Goal: Feedback & Contribution: Contribute content

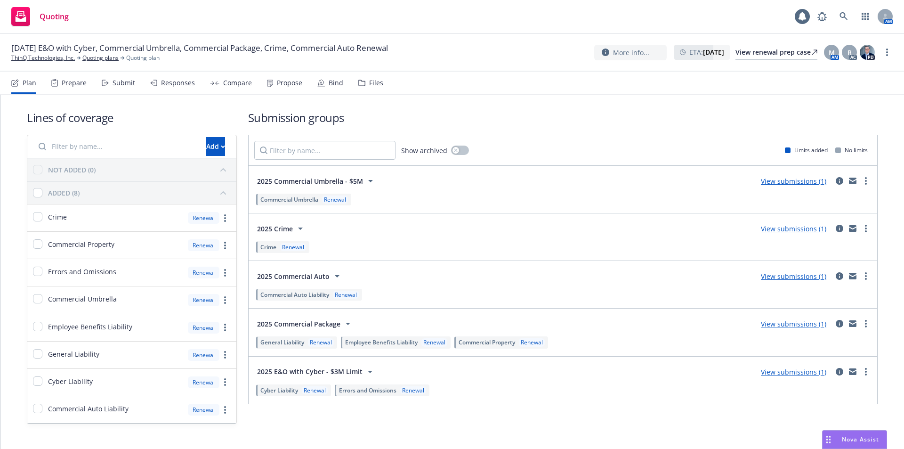
click at [375, 81] on div "Files" at bounding box center [376, 83] width 14 height 8
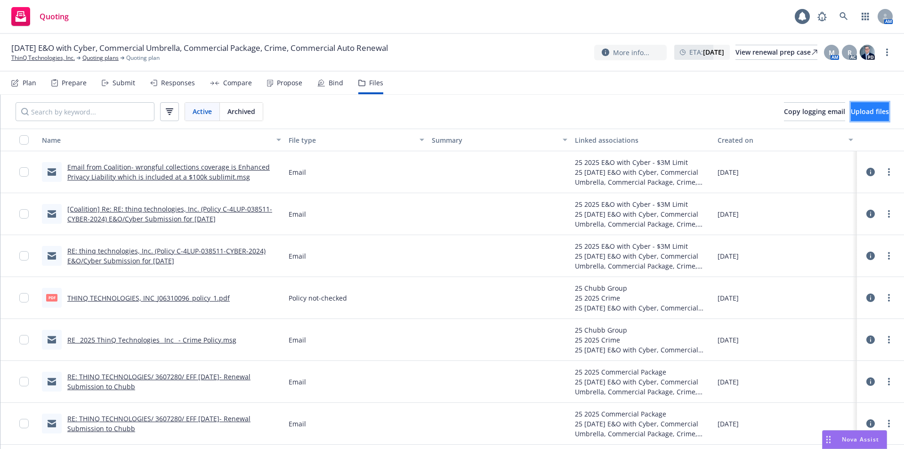
click at [870, 109] on span "Upload files" at bounding box center [870, 111] width 38 height 9
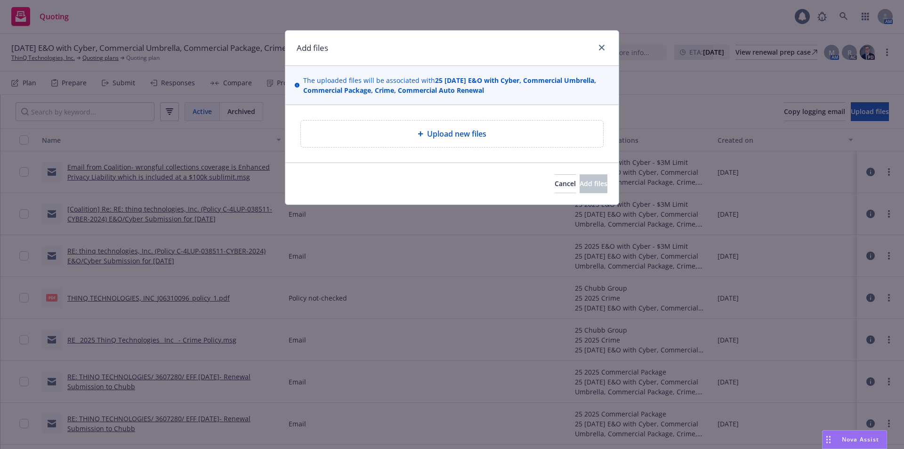
type textarea "x"
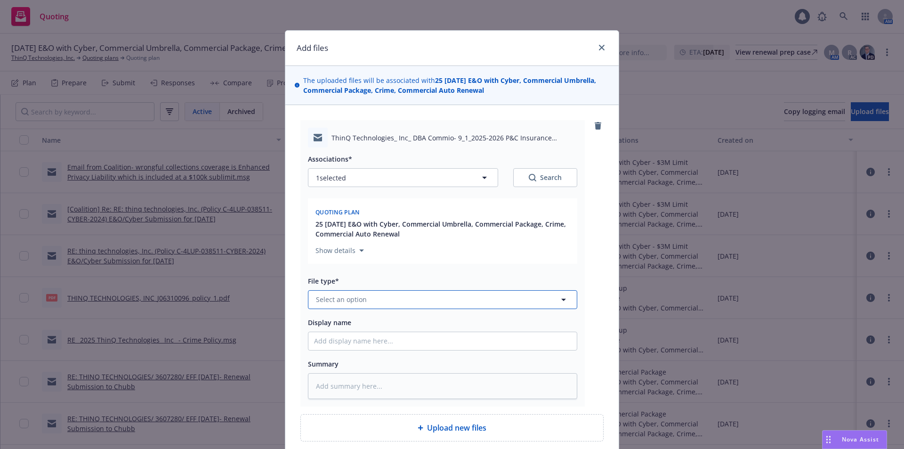
click at [357, 300] on span "Select an option" at bounding box center [341, 299] width 51 height 10
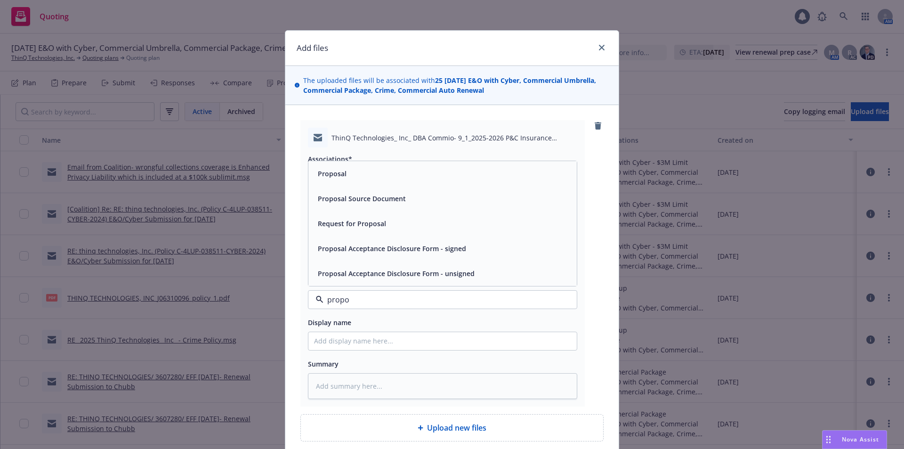
type input "propos"
click at [353, 180] on div "Proposal" at bounding box center [442, 174] width 257 height 14
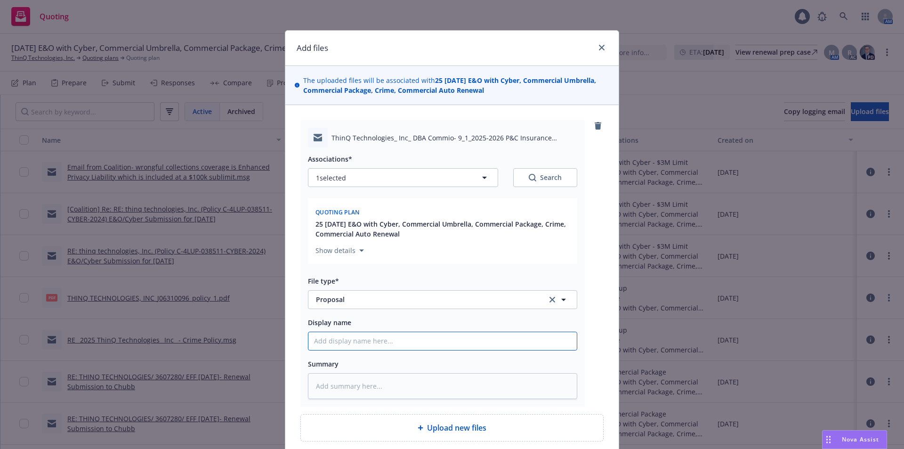
click at [351, 340] on input "Display name" at bounding box center [442, 341] width 268 height 18
type textarea "x"
type input "P"
type textarea "x"
type input "Pr"
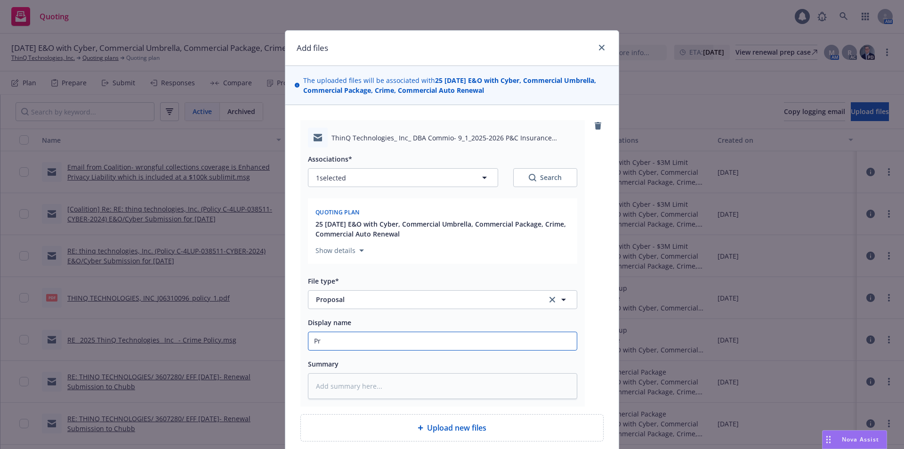
type textarea "x"
type input "Pro"
type textarea "x"
type input "Prop"
type textarea "x"
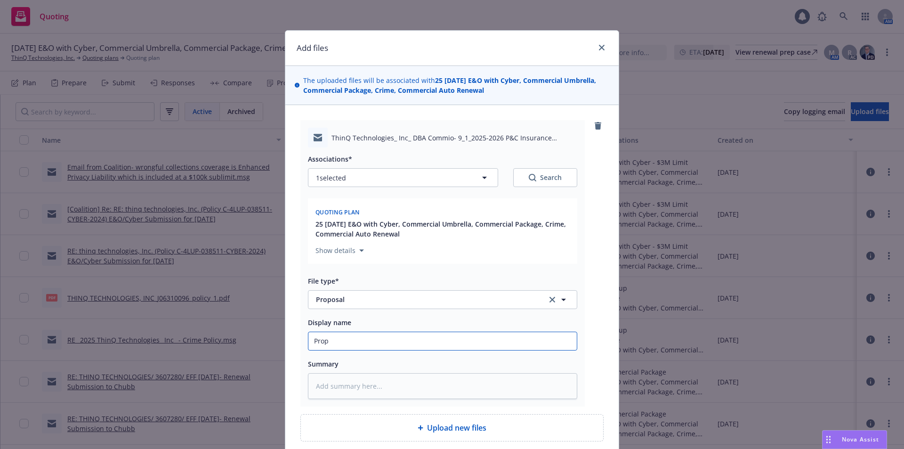
type input "Propo"
type textarea "x"
type input "Propos"
type textarea "x"
type input "Proposa"
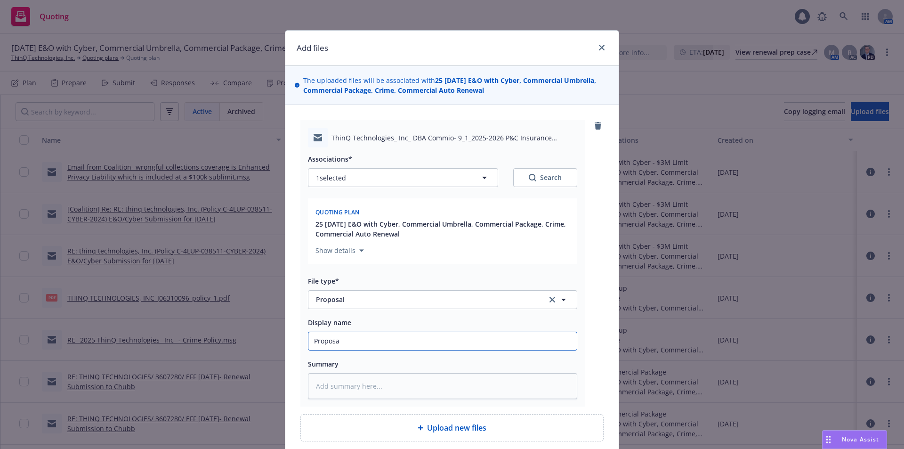
type textarea "x"
type input "Proposal"
type textarea "x"
type input "Proposal"
type textarea "x"
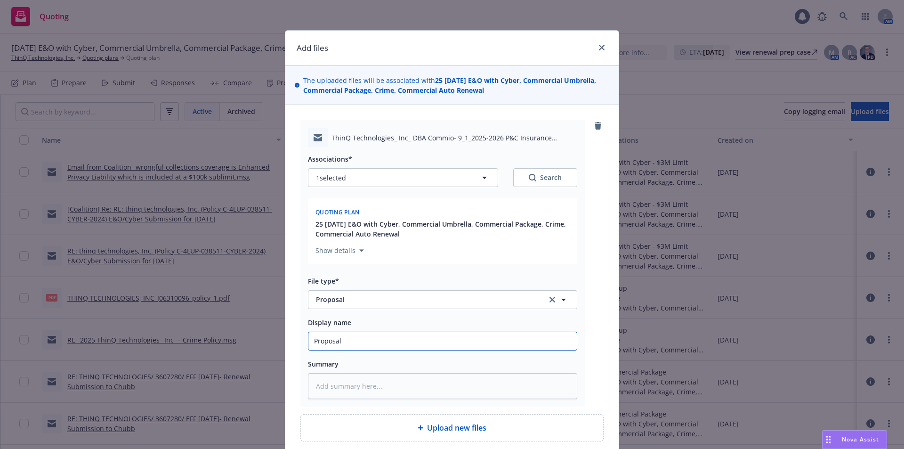
type input "Proposal t"
type textarea "x"
type input "Proposal to"
type textarea "x"
type input "Proposal to"
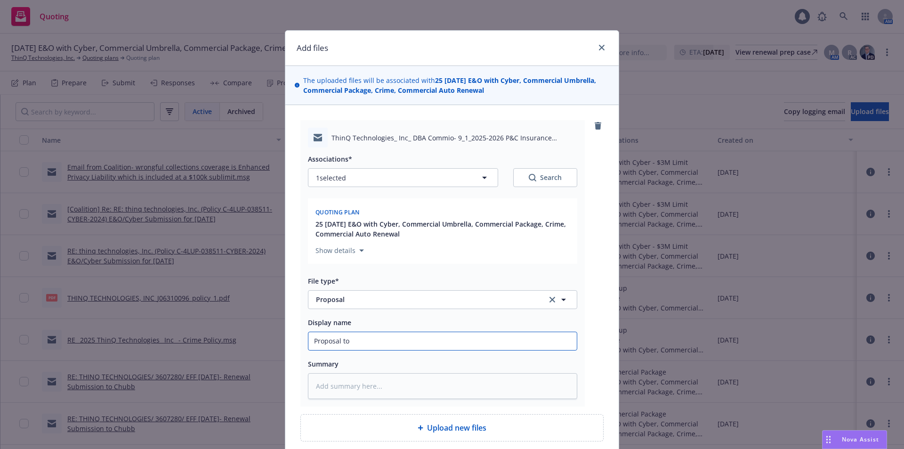
type textarea "x"
type input "Proposal to I"
type textarea "x"
type input "Proposal to In"
type textarea "x"
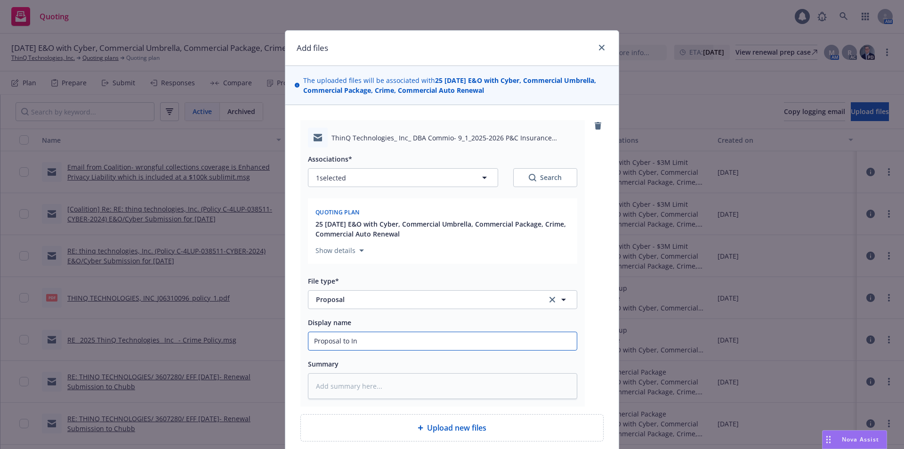
type input "Proposal to Ins"
type textarea "x"
type input "Proposal to Insu"
type textarea "x"
type input "Proposal to Insur"
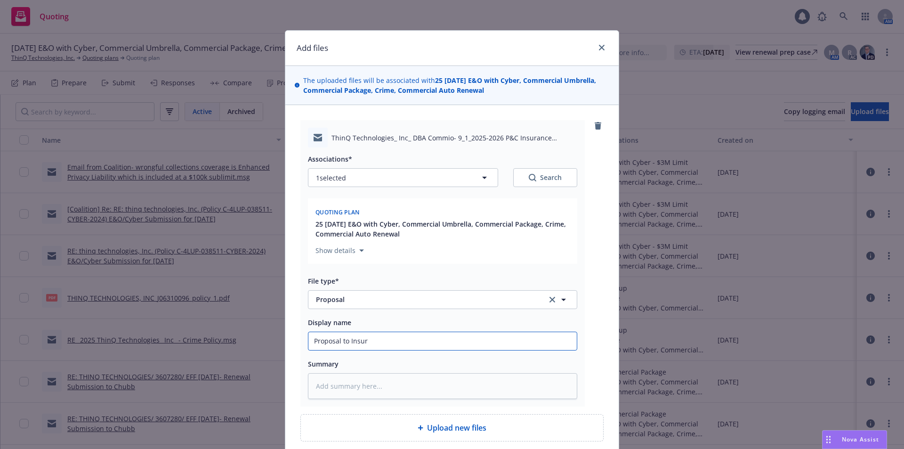
type textarea "x"
type input "Proposal to Insure"
type textarea "x"
type input "Proposal to Insured"
type textarea "x"
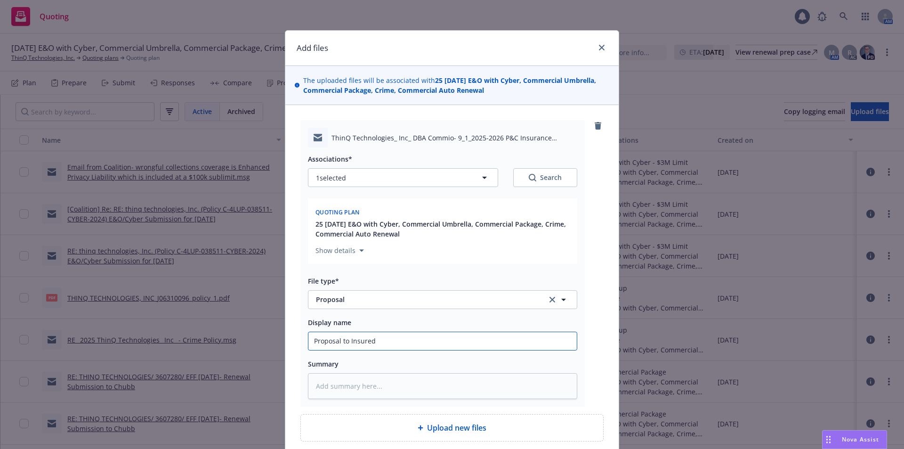
type input "Proposal to Insured-"
type textarea "x"
type input "Proposal to Insured-"
click at [397, 340] on input "Proposal to Insured-" at bounding box center [442, 341] width 268 height 18
paste input "9/1/2025-2026 P&C Insurance"
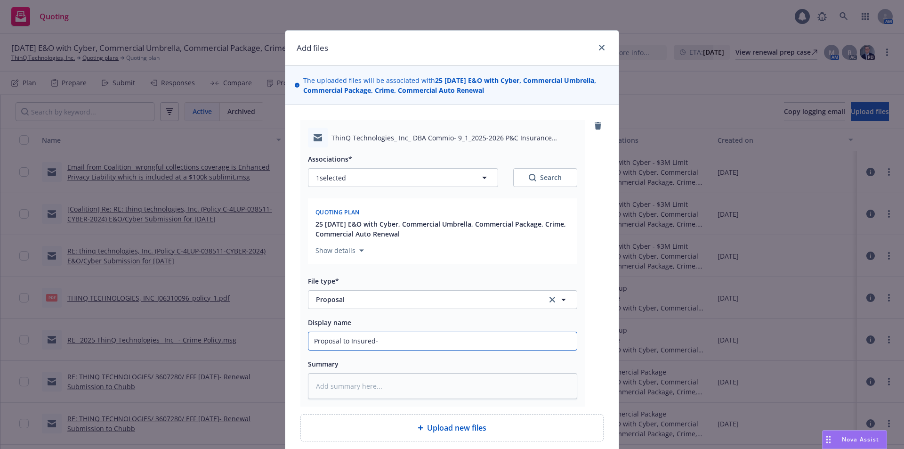
type textarea "x"
type input "Proposal to Insured- 9/1/2025-2026 P&C Insurance"
type textarea "x"
type input "Proposal to Insured- 9/1/2025-2026 P&C Insurance"
type textarea "x"
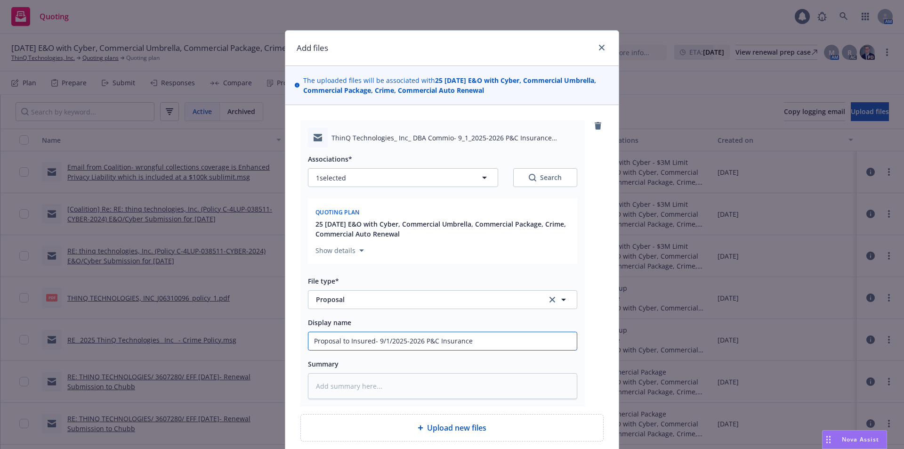
type input "Proposal to Insured- 9/1/2025-2026 P&C Insurance R"
type textarea "x"
type input "Proposal to Insured- 9/1/2025-2026 P&C Insurance Re"
type textarea "x"
type input "Proposal to Insured- 9/1/2025-2026 P&C Insurance Ren"
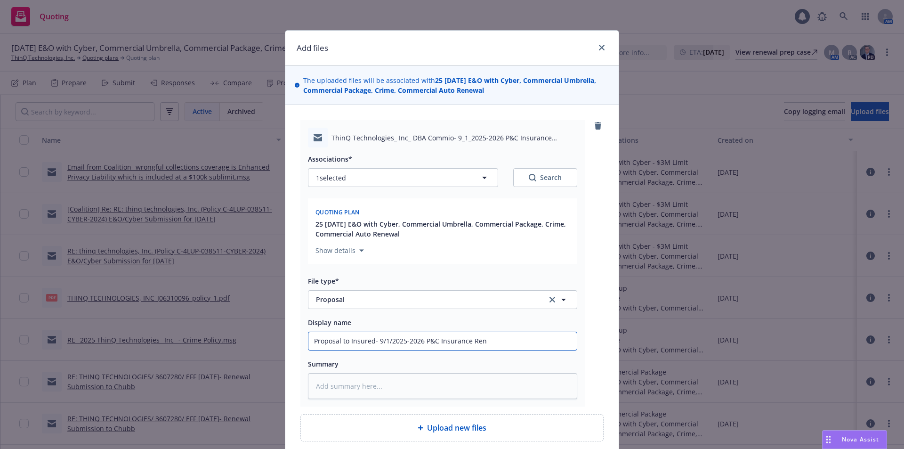
type textarea "x"
type input "Proposal to Insured- 9/1/2025-2026 P&C Insurance [PERSON_NAME]"
type textarea "x"
type input "Proposal to Insured- 9/1/2025-2026 P&C Insurance Renew"
type textarea "x"
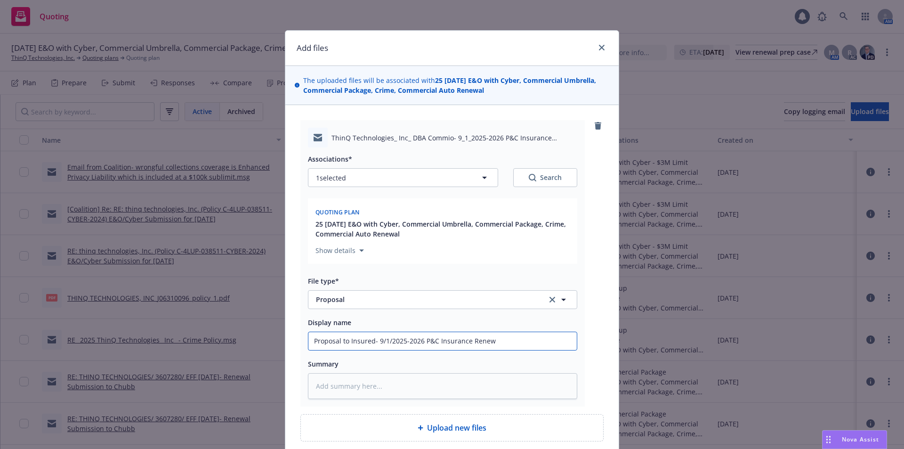
type input "Proposal to Insured- 9/1/2025-2026 P&C Insurance Renewa"
type textarea "x"
type input "Proposal to Insured- 9/1/2025-2026 P&C Insurance Renewal"
click at [582, 314] on div "ThinQ Technologies_ Inc_ DBA Commio- 9_1_2025-2026 P&C Insurance Proposal .msg …" at bounding box center [451, 263] width 303 height 286
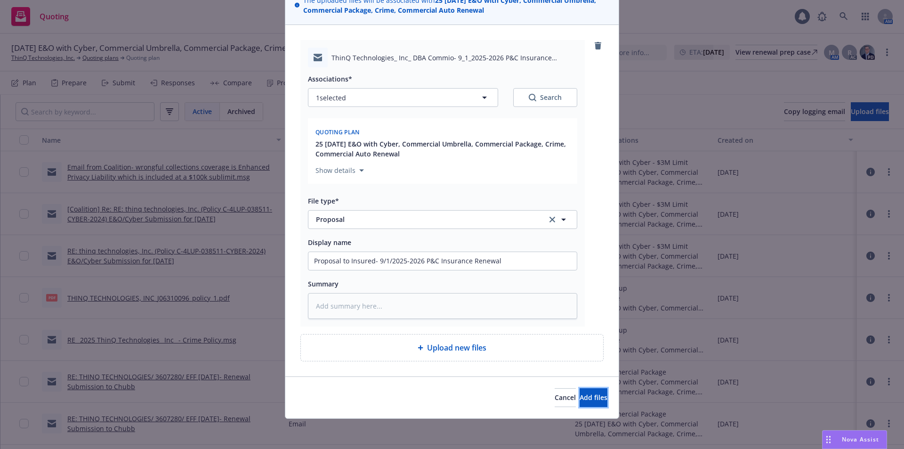
drag, startPoint x: 569, startPoint y: 402, endPoint x: 380, endPoint y: 402, distance: 188.7
click at [380, 402] on div "Cancel Add files" at bounding box center [452, 397] width 311 height 19
type textarea "x"
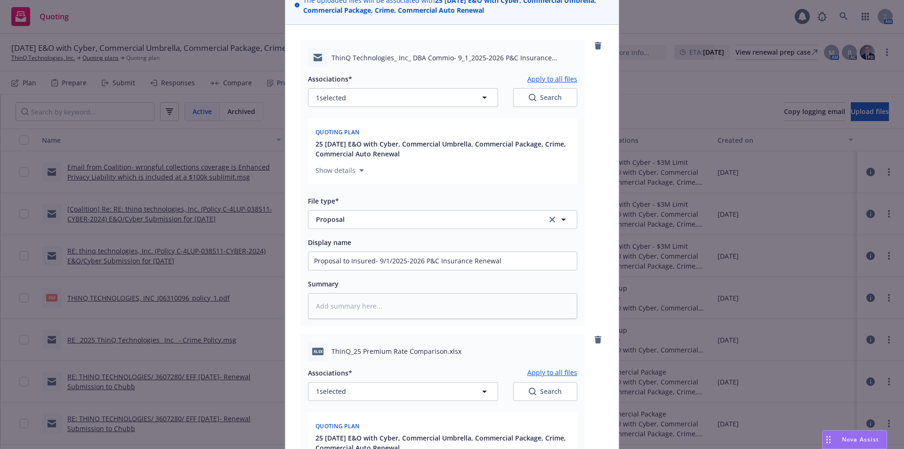
scroll to position [373, 0]
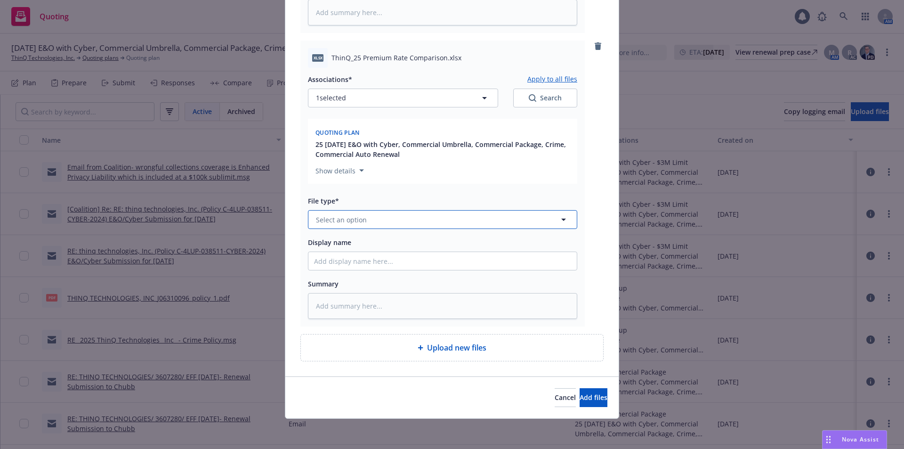
click at [345, 220] on span "Select an option" at bounding box center [341, 220] width 51 height 10
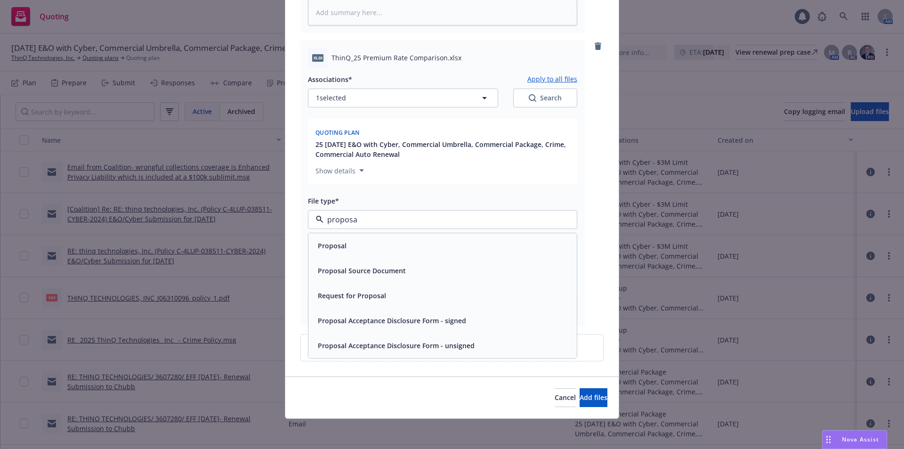
type input "proposal"
click at [383, 263] on div "Proposal Source Document" at bounding box center [442, 270] width 268 height 25
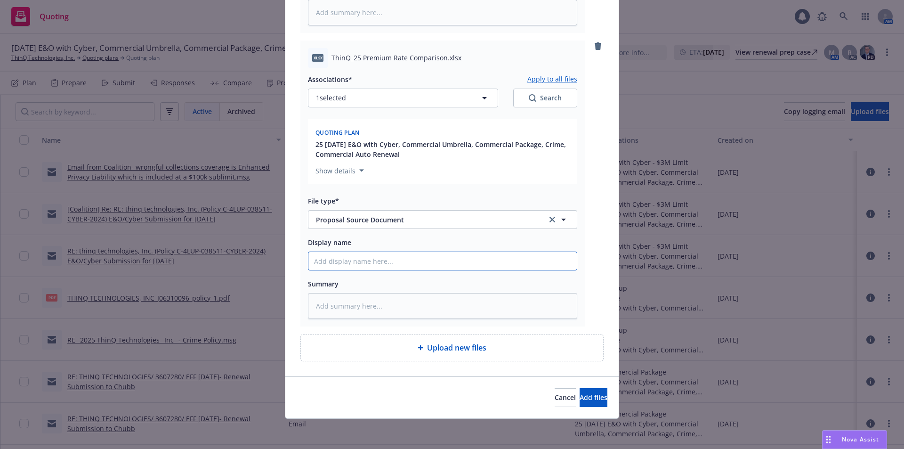
paste input "ThinQ_25 Premium Rate Comparison"
type textarea "x"
type input "ThinQ_25 Premium Rate Comparison"
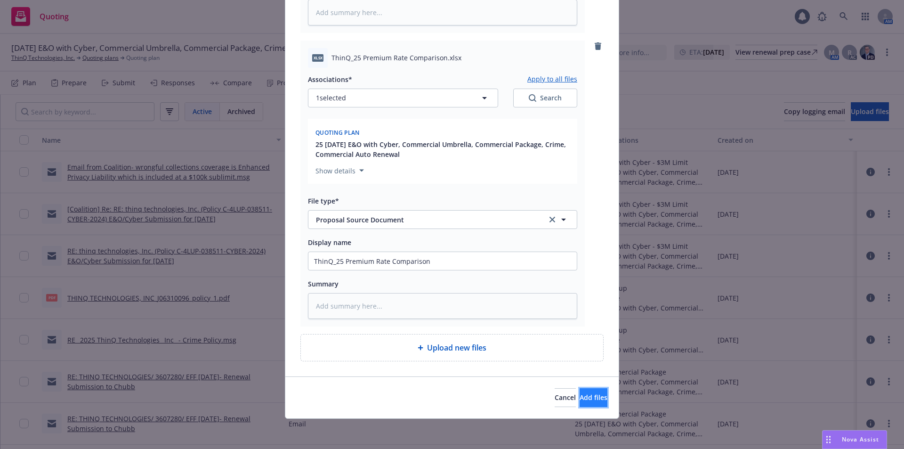
click at [593, 401] on button "Add files" at bounding box center [593, 397] width 28 height 19
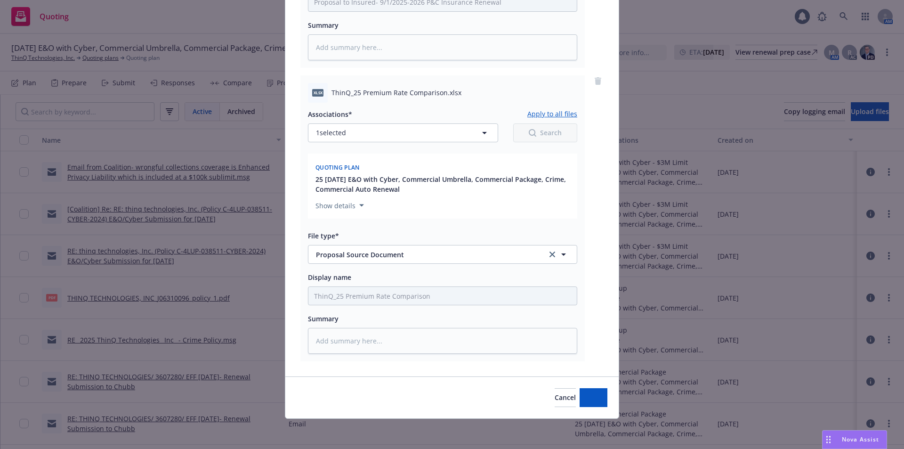
scroll to position [338, 0]
type textarea "x"
